Goal: Information Seeking & Learning: Find specific page/section

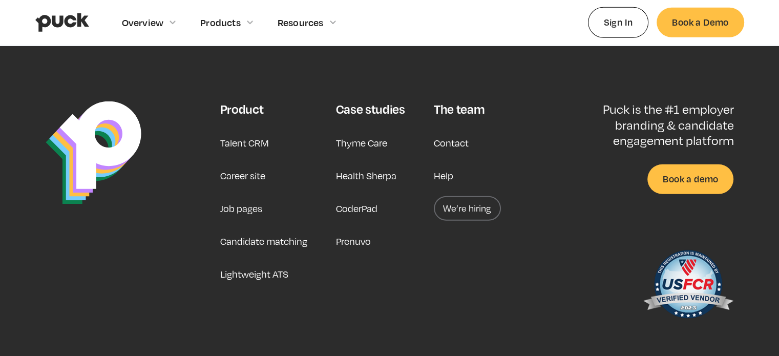
scroll to position [2705, 0]
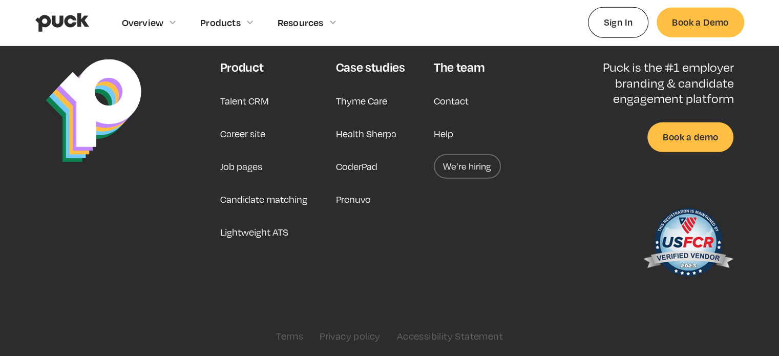
click at [444, 131] on link "Help" at bounding box center [443, 133] width 19 height 25
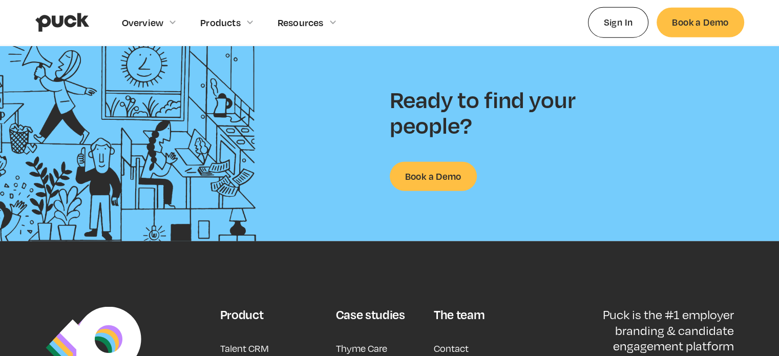
scroll to position [2665, 0]
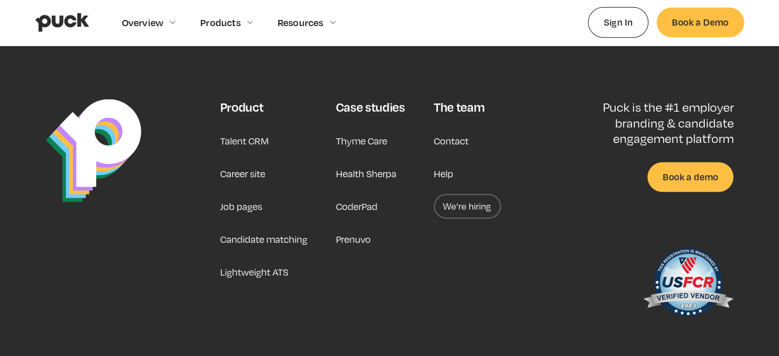
click at [68, 27] on img "home" at bounding box center [62, 22] width 54 height 19
